Goal: Information Seeking & Learning: Learn about a topic

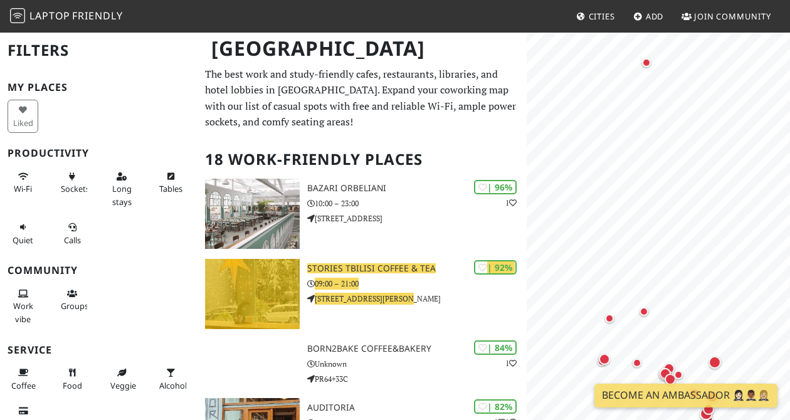
drag, startPoint x: 324, startPoint y: 267, endPoint x: 391, endPoint y: 2, distance: 273.6
click at [0, 0] on body "Laptop Friendly Cities Add Join Community Tbilisi Filters My Places Liked Produ…" at bounding box center [395, 210] width 790 height 420
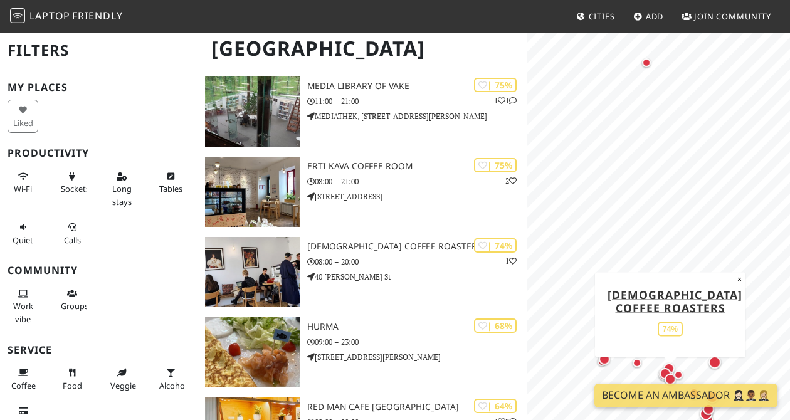
scroll to position [567, 0]
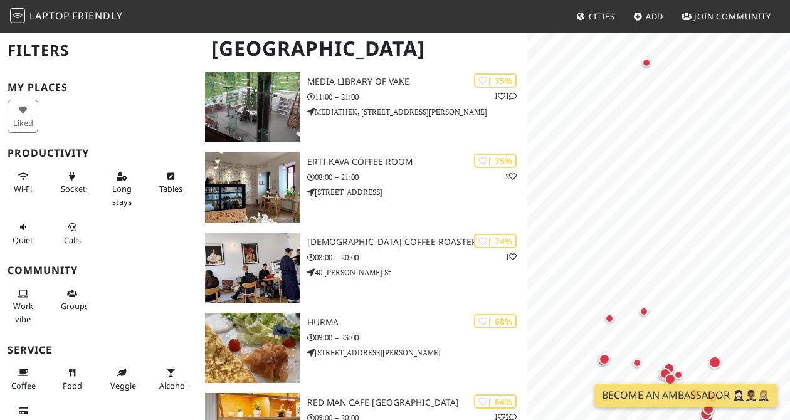
drag, startPoint x: 378, startPoint y: 257, endPoint x: 535, endPoint y: 1, distance: 300.4
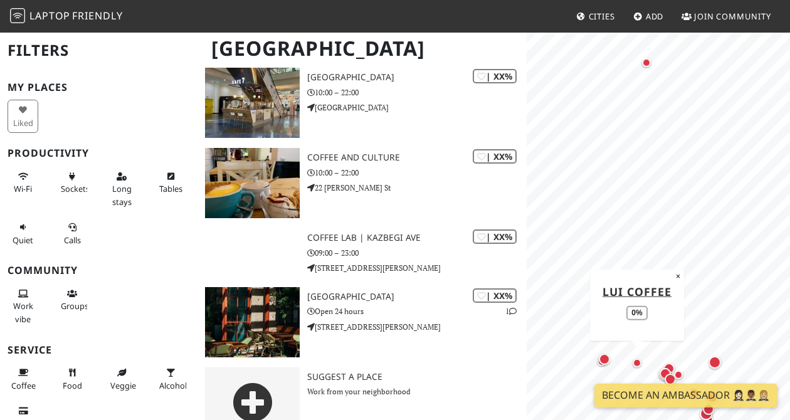
scroll to position [1214, 0]
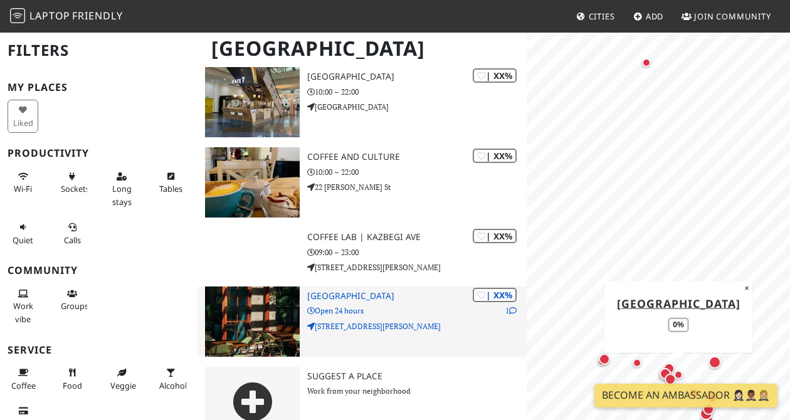
click at [340, 293] on h3 "[GEOGRAPHIC_DATA]" at bounding box center [416, 296] width 219 height 11
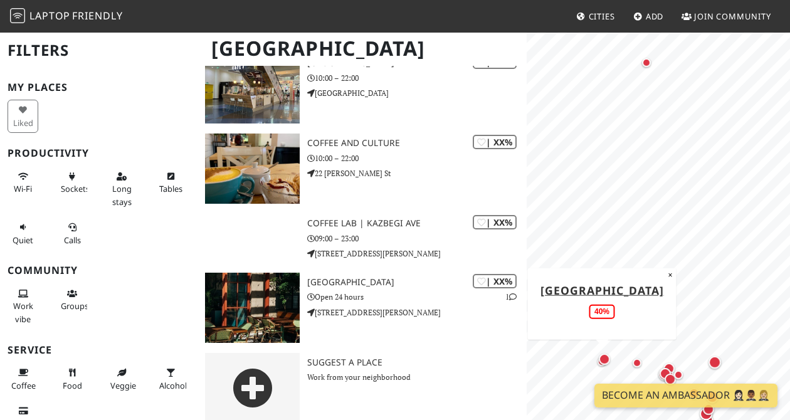
scroll to position [1240, 0]
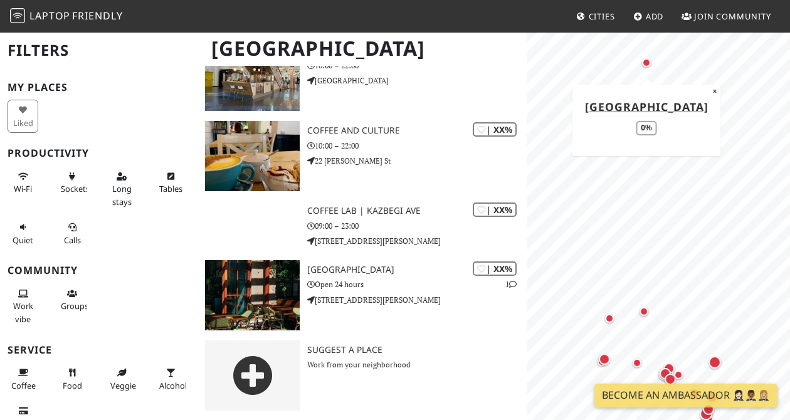
click at [452, 73] on div "Tbilisi" at bounding box center [395, 56] width 790 height 50
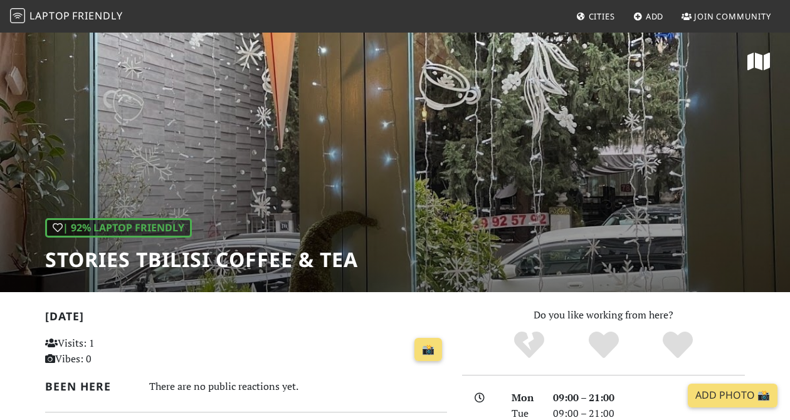
click at [291, 151] on div "| 92% Laptop Friendly Stories Tbilisi Coffee & Tea" at bounding box center [395, 161] width 790 height 261
click at [541, 129] on div "| 92% Laptop Friendly Stories Tbilisi Coffee & Tea" at bounding box center [395, 161] width 790 height 261
click at [243, 244] on div "| 92% Laptop Friendly Stories Tbilisi Coffee & Tea" at bounding box center [201, 245] width 313 height 54
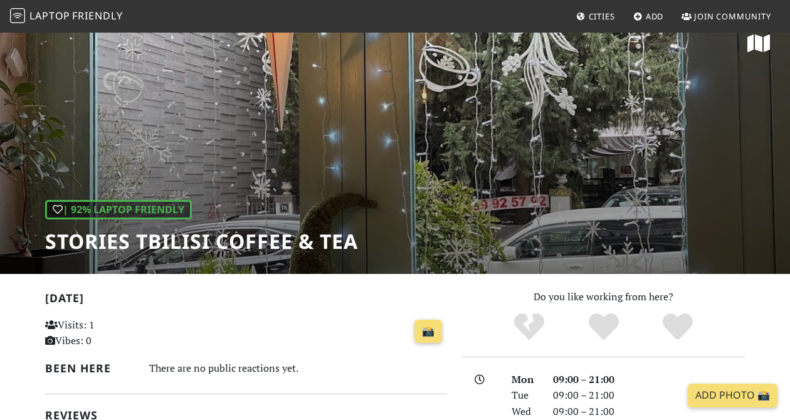
scroll to position [45, 0]
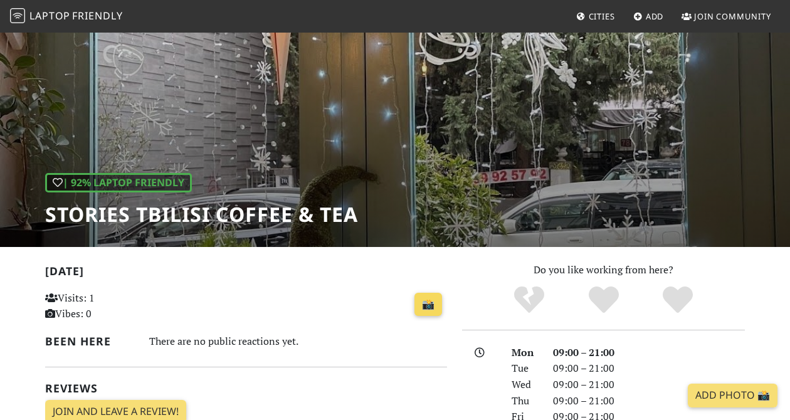
click at [431, 305] on link "📸" at bounding box center [429, 305] width 28 height 24
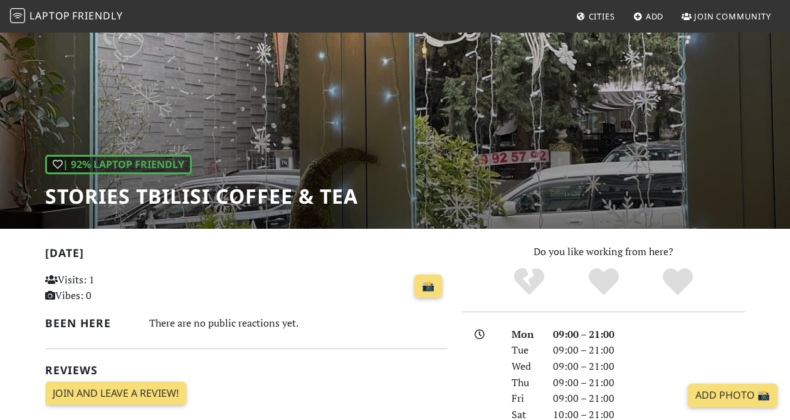
scroll to position [87, 0]
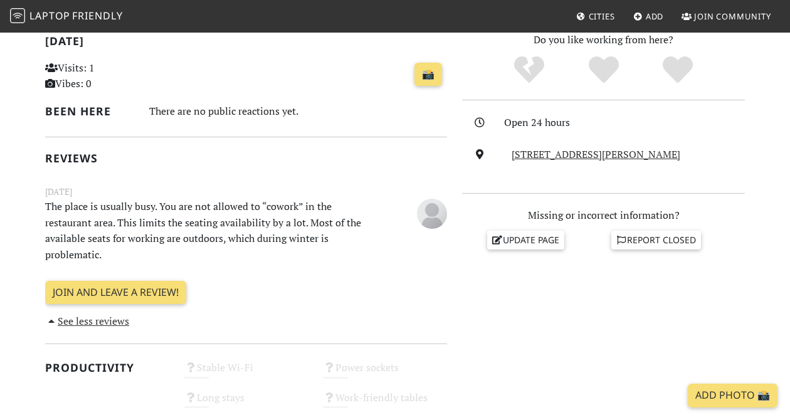
scroll to position [276, 0]
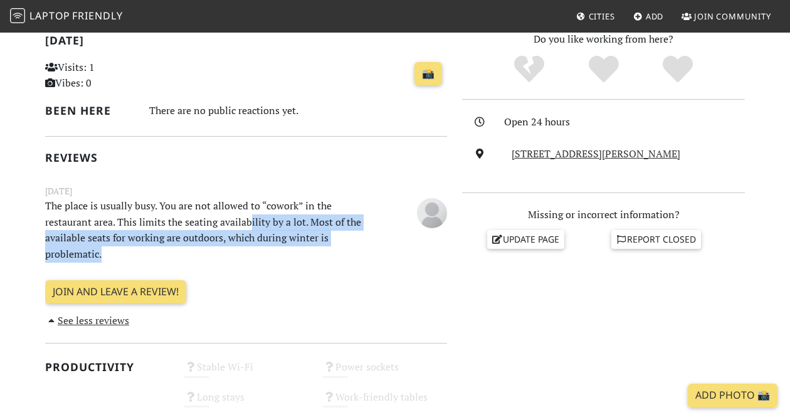
drag, startPoint x: 252, startPoint y: 226, endPoint x: 268, endPoint y: 255, distance: 32.3
click at [268, 255] on p "The place is usually busy. You are not allowed to “cowork” in the restaurant ar…" at bounding box center [211, 230] width 347 height 64
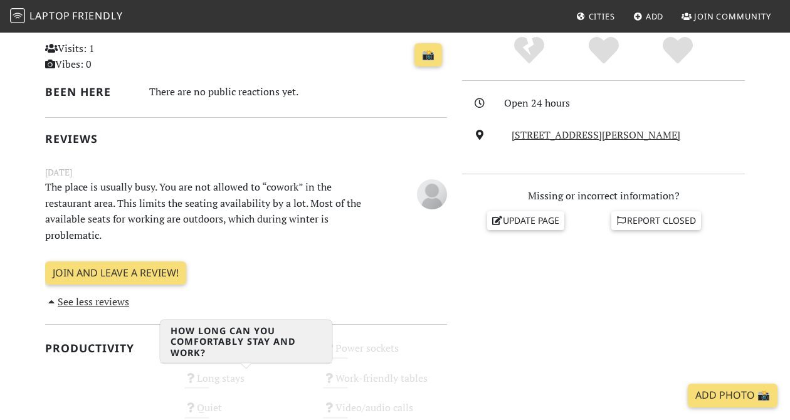
scroll to position [0, 0]
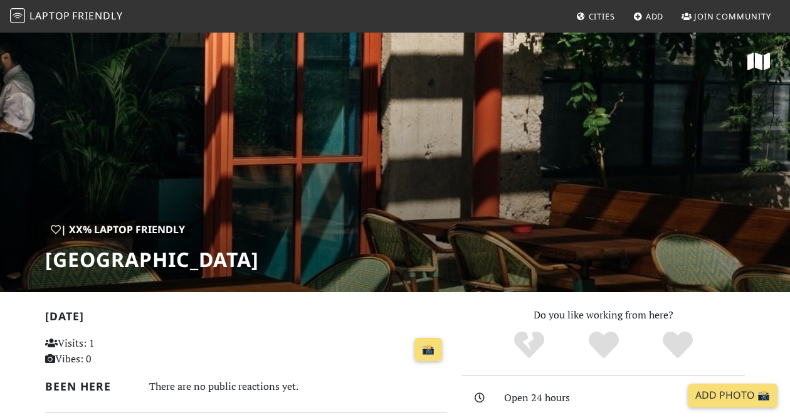
click at [275, 176] on div "| XX% Laptop Friendly [GEOGRAPHIC_DATA]" at bounding box center [395, 161] width 790 height 261
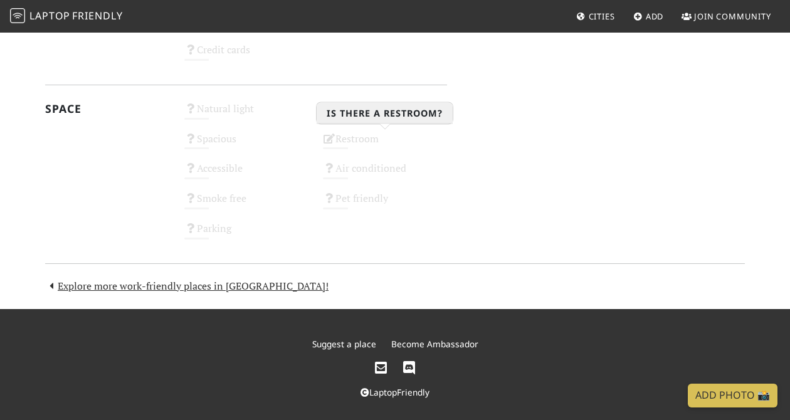
scroll to position [837, 0]
